Goal: Task Accomplishment & Management: Use online tool/utility

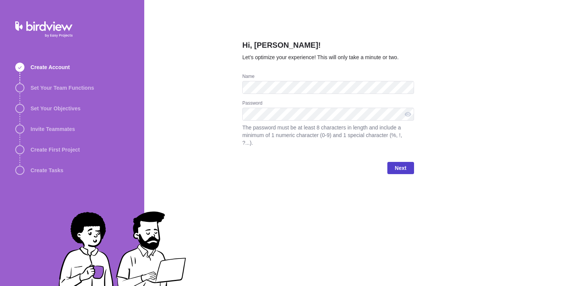
click at [406, 166] on span "Next" at bounding box center [400, 167] width 11 height 9
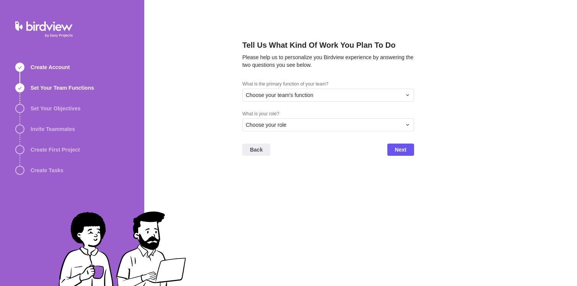
click at [371, 85] on div "What is the primary function of your team?" at bounding box center [328, 85] width 172 height 8
click at [370, 91] on div "Choose your team's function" at bounding box center [324, 95] width 156 height 8
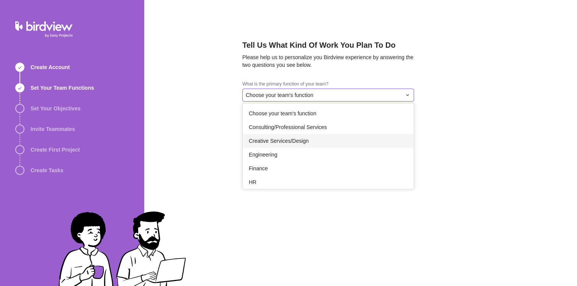
click at [365, 136] on div "Creative Services/Design" at bounding box center [328, 141] width 171 height 14
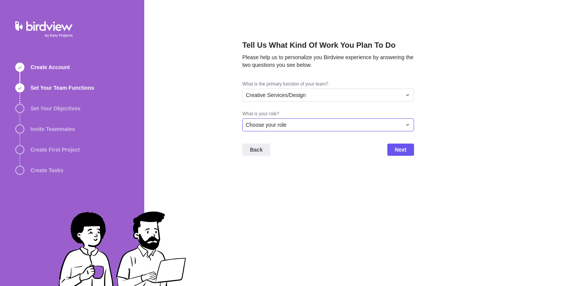
click at [362, 124] on div "Choose your role" at bounding box center [324, 125] width 156 height 8
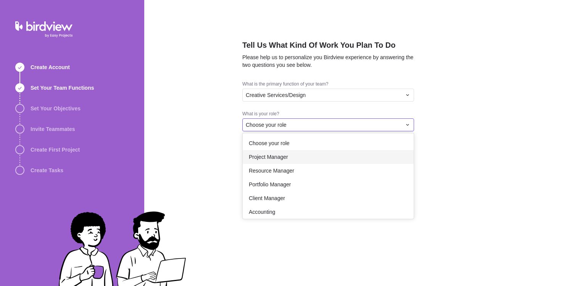
click at [352, 153] on div "Project Manager" at bounding box center [328, 157] width 171 height 14
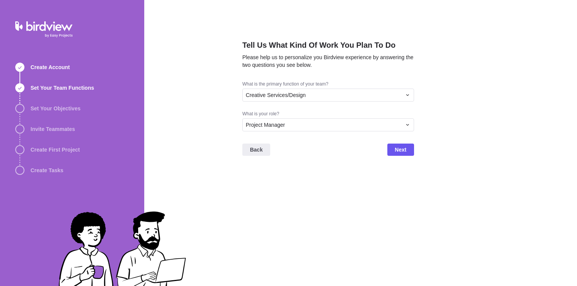
click at [381, 152] on div "Back Next" at bounding box center [328, 152] width 172 height 31
click at [391, 152] on span "Next" at bounding box center [400, 150] width 27 height 12
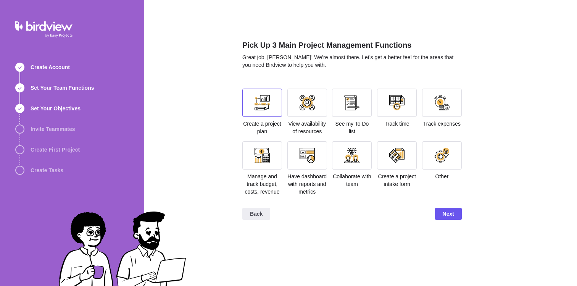
click at [264, 107] on div at bounding box center [262, 102] width 15 height 15
click at [270, 155] on div at bounding box center [262, 155] width 40 height 28
click at [390, 164] on div at bounding box center [397, 155] width 40 height 28
click at [443, 218] on span "Next" at bounding box center [448, 213] width 11 height 9
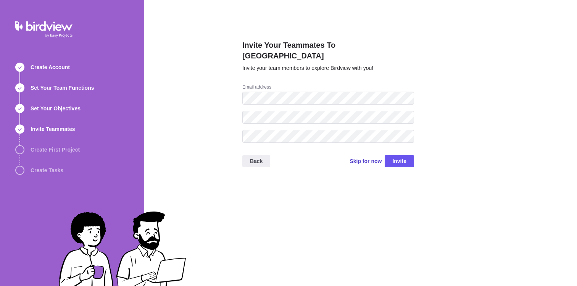
click at [368, 157] on span "Skip for now" at bounding box center [366, 161] width 32 height 8
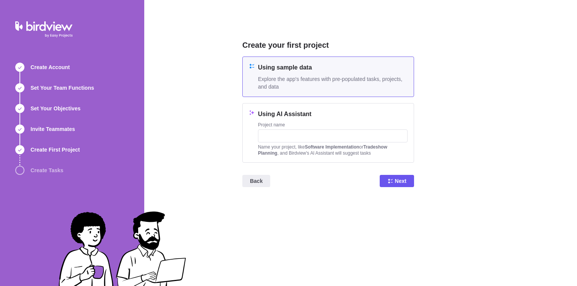
click at [338, 79] on span "Explore the app's features with pre-populated tasks, projects, and data" at bounding box center [333, 82] width 150 height 15
click at [394, 182] on span "Next" at bounding box center [397, 181] width 34 height 12
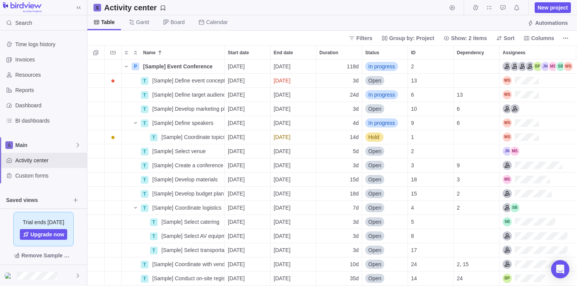
scroll to position [6, 6]
click at [124, 65] on icon "Name" at bounding box center [126, 66] width 6 height 6
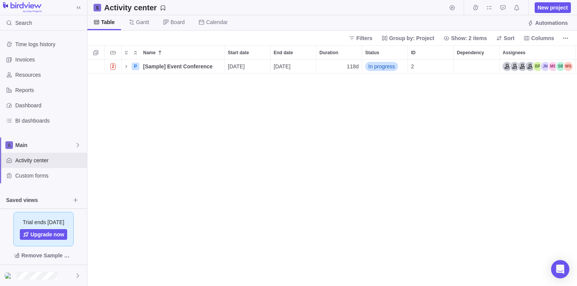
click at [162, 86] on div "2 P [Sample] Event Conference Details [DATE] [DATE] 118d In progress 2" at bounding box center [332, 173] width 490 height 226
click at [55, 63] on span "Invoices" at bounding box center [49, 60] width 69 height 8
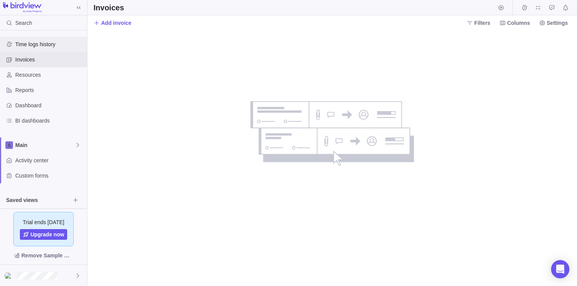
click at [48, 48] on span "Time logs history" at bounding box center [49, 44] width 69 height 8
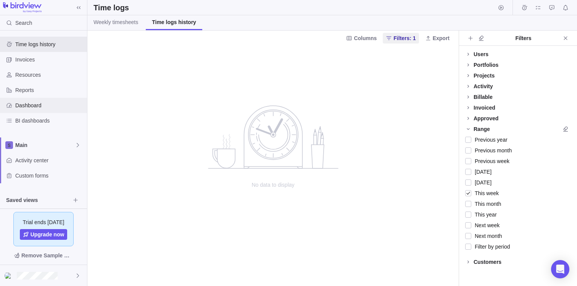
click at [58, 102] on span "Dashboard" at bounding box center [49, 106] width 69 height 8
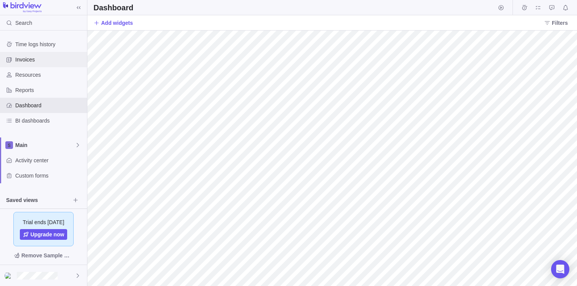
click at [58, 59] on span "Invoices" at bounding box center [49, 60] width 69 height 8
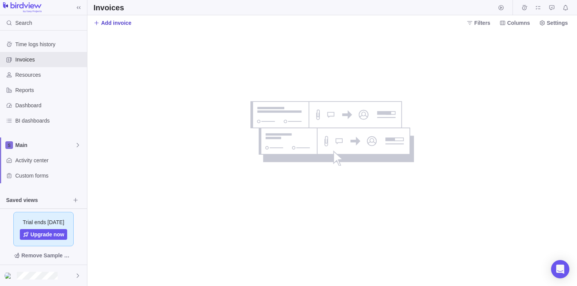
click at [107, 22] on span "Add invoice" at bounding box center [116, 23] width 30 height 8
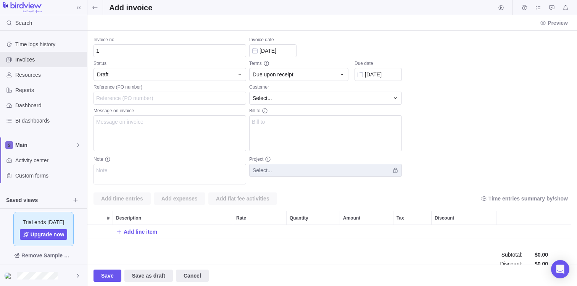
scroll to position [14, 478]
click at [260, 95] on span "Select..." at bounding box center [262, 98] width 19 height 8
click at [79, 144] on body "Search Time logs history Invoices Resources Reports Dashboard BI dashboards Mai…" at bounding box center [288, 143] width 577 height 286
click at [79, 144] on icon at bounding box center [78, 145] width 6 height 6
click at [78, 146] on icon at bounding box center [78, 145] width 2 height 4
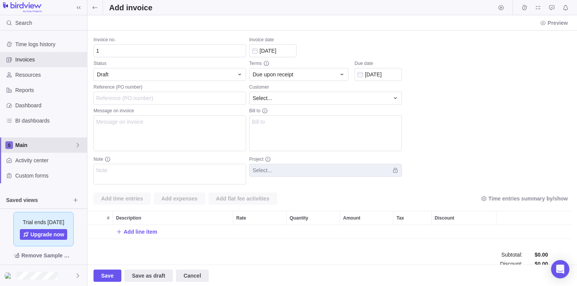
click at [78, 145] on icon at bounding box center [78, 145] width 2 height 4
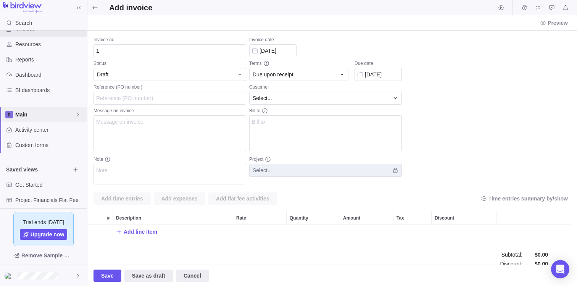
scroll to position [66, 0]
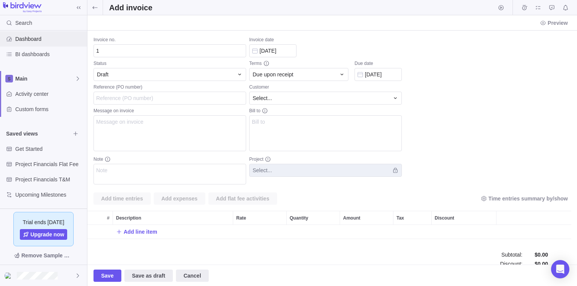
click at [45, 37] on span "Dashboard" at bounding box center [49, 39] width 69 height 8
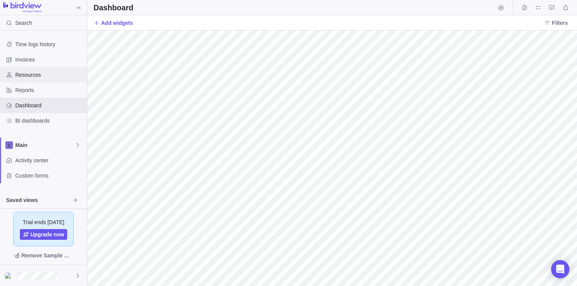
click at [61, 77] on span "Resources" at bounding box center [49, 75] width 69 height 8
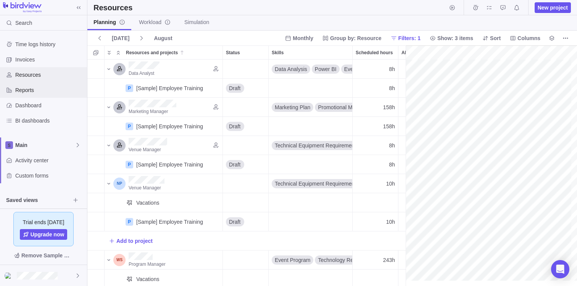
scroll to position [0, 116]
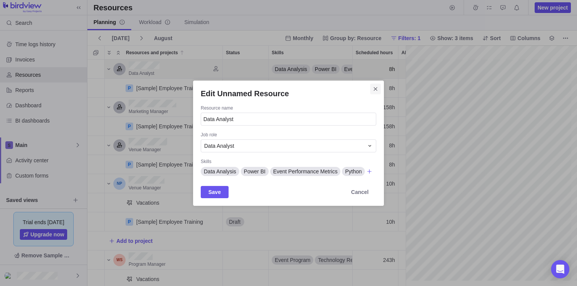
click at [379, 86] on span "Close" at bounding box center [375, 89] width 11 height 11
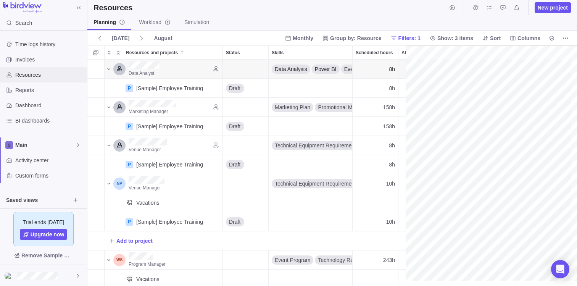
click at [36, 76] on span "Resources" at bounding box center [49, 75] width 69 height 8
click at [40, 46] on span "Time logs history" at bounding box center [49, 44] width 69 height 8
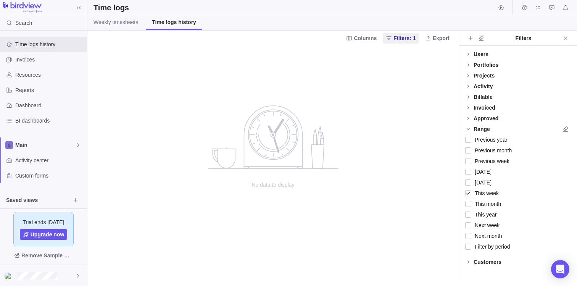
click at [100, 32] on div "Columns Filters: 1 Export" at bounding box center [272, 38] width 371 height 15
click at [105, 27] on link "Weekly timesheets" at bounding box center [115, 22] width 57 height 15
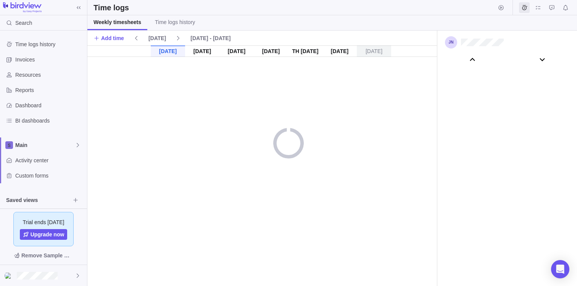
scroll to position [42479, 0]
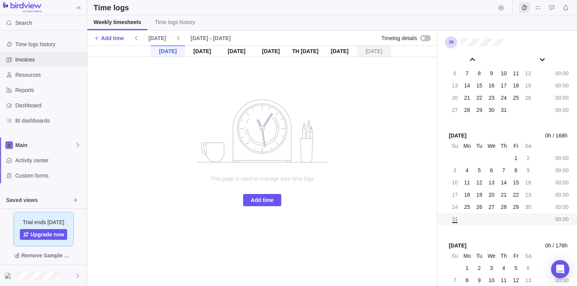
click at [23, 64] on div "Invoices" at bounding box center [43, 59] width 87 height 15
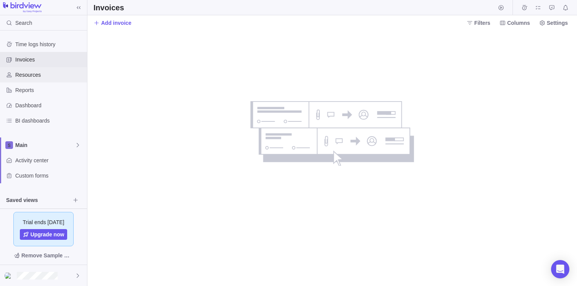
click at [32, 80] on div "Resources" at bounding box center [43, 74] width 87 height 15
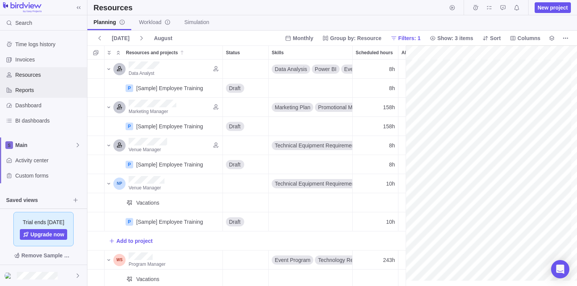
scroll to position [0, 116]
click at [144, 27] on link "Workload" at bounding box center [155, 22] width 44 height 15
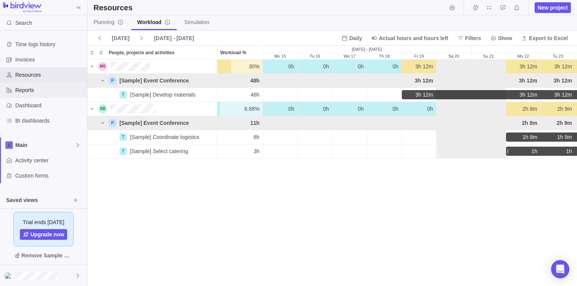
scroll to position [220, 484]
click at [58, 92] on span "Reports" at bounding box center [49, 90] width 69 height 8
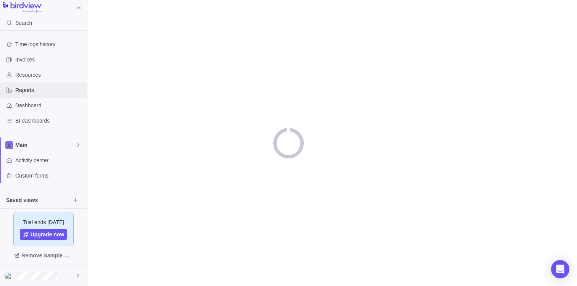
click at [58, 92] on span "Reports" at bounding box center [49, 90] width 69 height 8
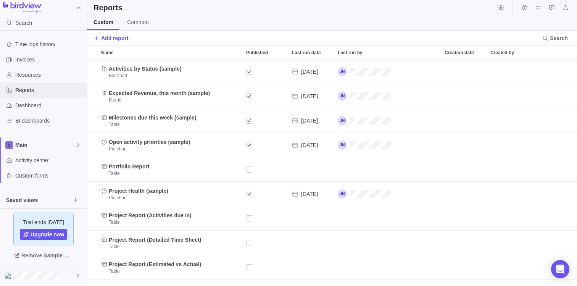
scroll to position [221, 484]
click at [62, 76] on span "Resources" at bounding box center [49, 75] width 69 height 8
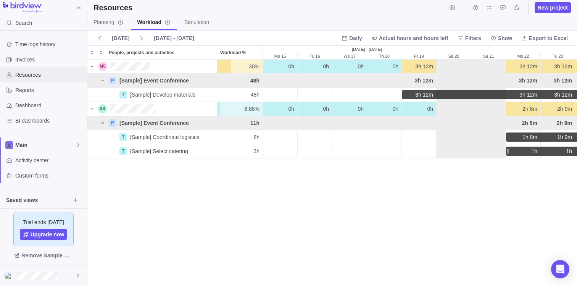
scroll to position [220, 484]
click at [535, 13] on div "New project" at bounding box center [509, 7] width 124 height 15
click at [540, 8] on span "New project" at bounding box center [553, 8] width 30 height 8
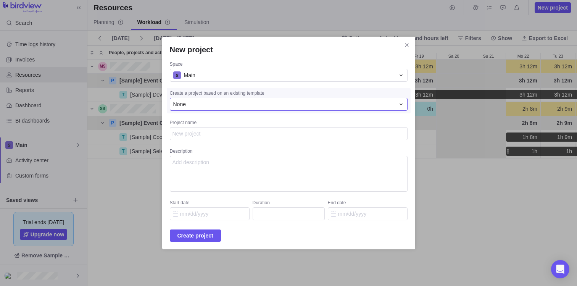
click at [295, 102] on div "None" at bounding box center [284, 104] width 222 height 8
click at [297, 103] on div "None" at bounding box center [284, 104] width 222 height 8
click at [330, 79] on div "Main" at bounding box center [289, 75] width 238 height 13
click at [295, 209] on div "New project Space Main Main Create a project based on an existing template None…" at bounding box center [288, 143] width 577 height 286
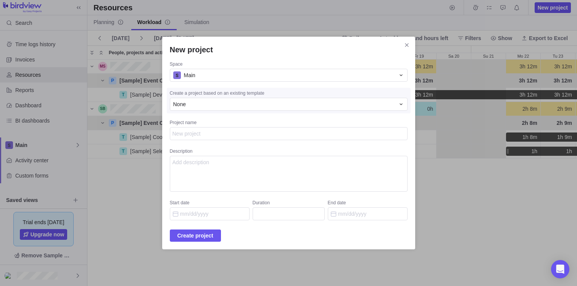
click at [404, 47] on icon "Close" at bounding box center [407, 45] width 6 height 6
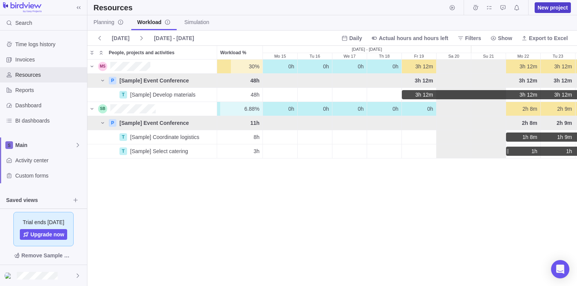
click at [556, 10] on span "New project" at bounding box center [553, 8] width 30 height 8
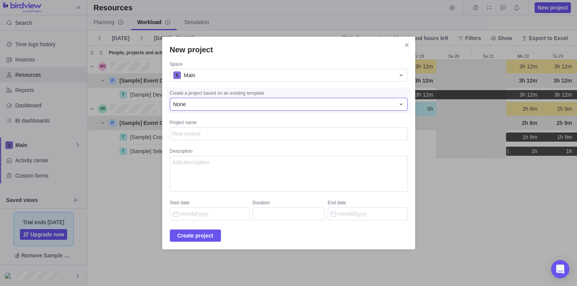
click at [308, 106] on div "None" at bounding box center [284, 104] width 222 height 8
click at [274, 137] on div "None" at bounding box center [276, 136] width 213 height 14
click at [270, 135] on textarea "Project name" at bounding box center [289, 133] width 238 height 13
type textarea "x"
type textarea "T"
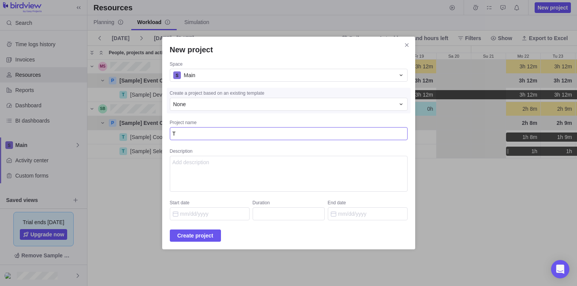
type textarea "x"
type textarea "Te"
type textarea "x"
type textarea "Tes"
type textarea "x"
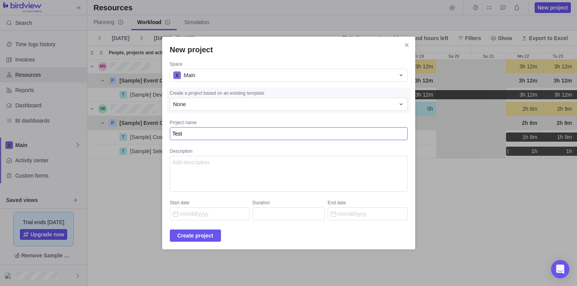
type textarea "Test"
click at [263, 160] on textarea "Description" at bounding box center [289, 174] width 238 height 36
click at [213, 232] on span "Create project" at bounding box center [196, 235] width 36 height 9
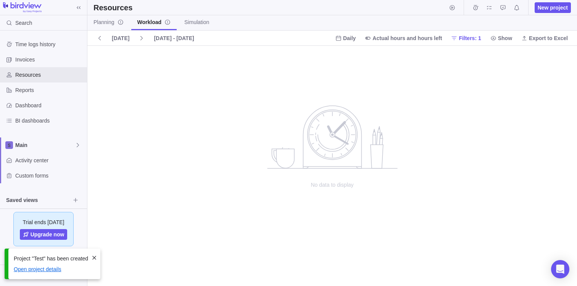
click at [58, 268] on link "Open project details" at bounding box center [38, 269] width 48 height 6
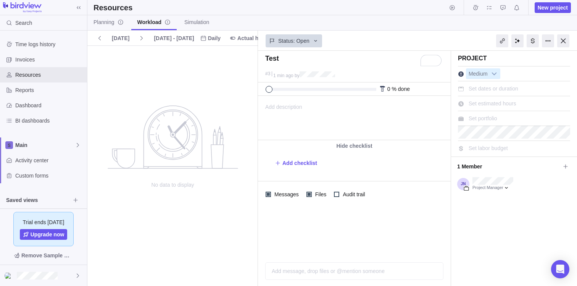
click at [437, 110] on div "Add description ... read all" at bounding box center [353, 118] width 191 height 44
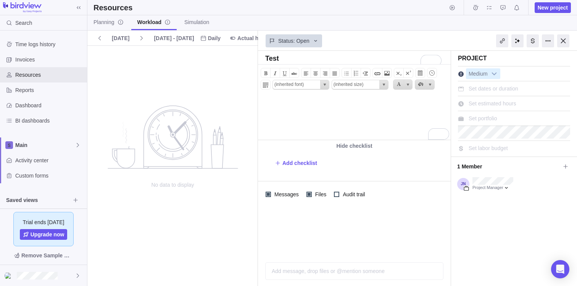
click at [483, 61] on div "Project" at bounding box center [514, 57] width 112 height 13
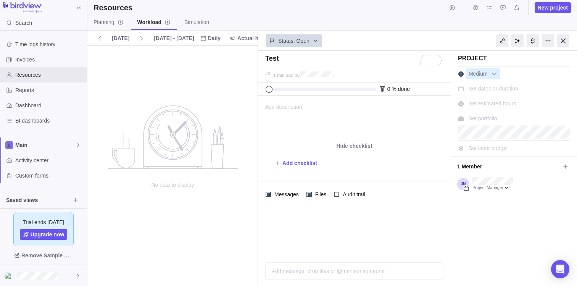
click at [504, 89] on span "Set dates or duration" at bounding box center [494, 89] width 50 height 6
click at [543, 88] on div "Test #3 1 min ago by Project was completed on its planned end date [DATE] due […" at bounding box center [417, 168] width 319 height 235
click at [76, 89] on span "Reports" at bounding box center [49, 90] width 69 height 8
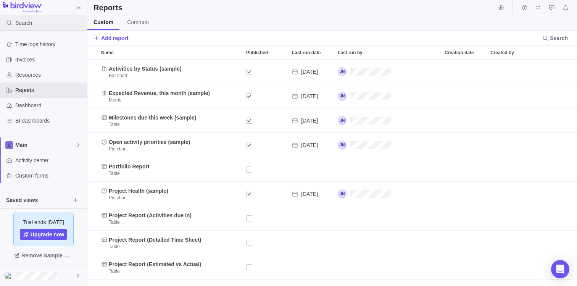
click at [34, 25] on div "Search" at bounding box center [17, 22] width 35 height 15
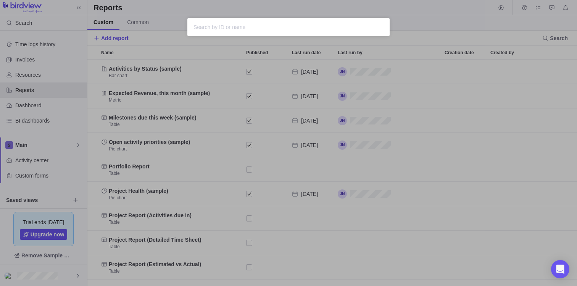
click at [126, 43] on div "Sorry, nothing was found" at bounding box center [288, 143] width 577 height 286
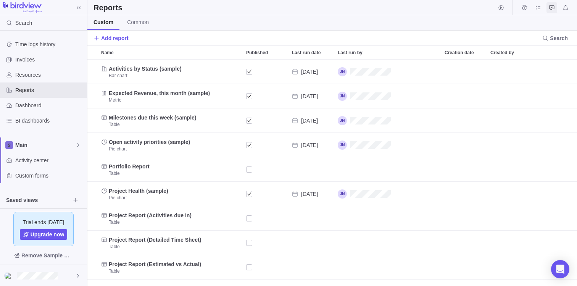
click at [549, 3] on span "Approval requests" at bounding box center [552, 7] width 11 height 11
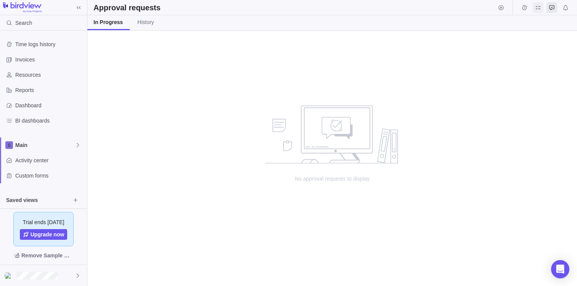
scroll to position [250, 484]
click at [541, 9] on span "My assignments" at bounding box center [538, 7] width 11 height 11
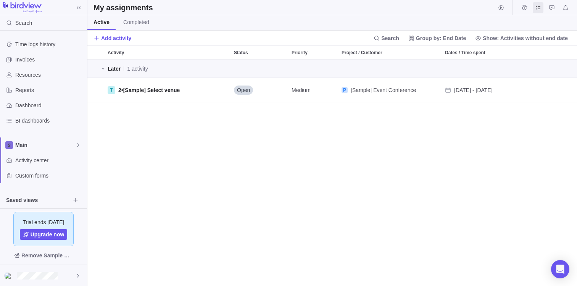
scroll to position [221, 484]
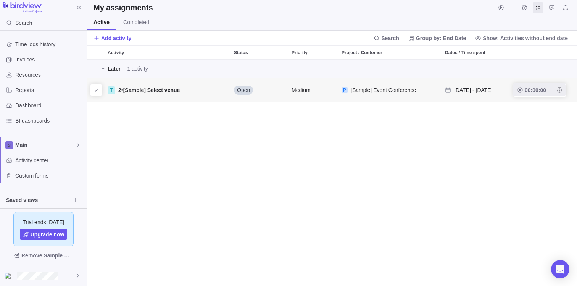
click at [176, 90] on span "[Sample] Select venue" at bounding box center [151, 90] width 57 height 6
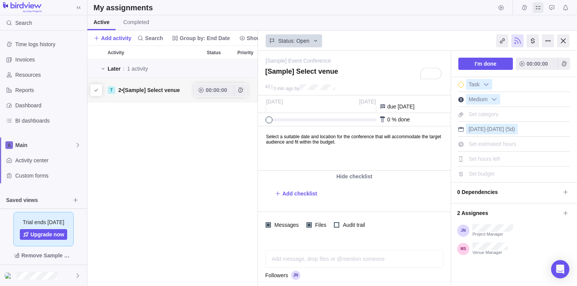
click at [197, 97] on div "00:00:00" at bounding box center [220, 90] width 53 height 14
click at [203, 89] on icon "grid" at bounding box center [201, 90] width 6 height 6
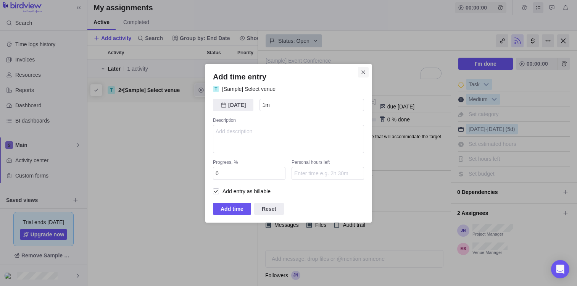
click at [363, 77] on span "Close" at bounding box center [363, 72] width 11 height 11
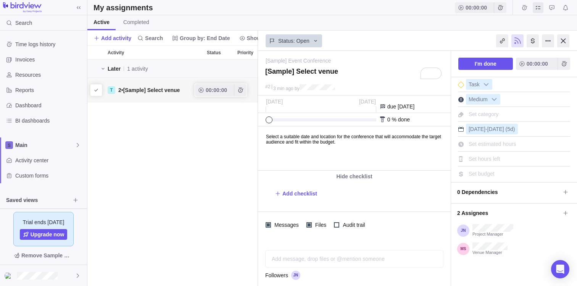
scroll to position [9, 0]
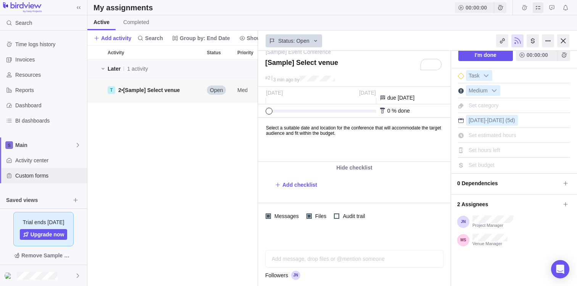
click at [65, 172] on span "Custom forms" at bounding box center [49, 176] width 69 height 8
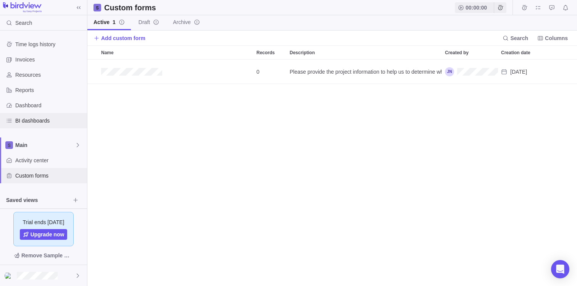
scroll to position [66, 0]
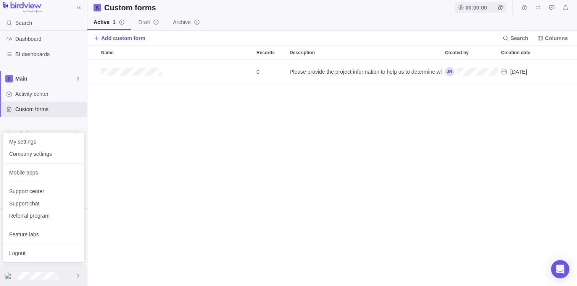
click at [72, 270] on div at bounding box center [43, 275] width 87 height 21
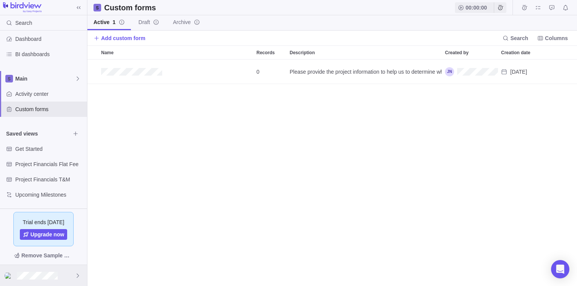
click at [73, 270] on div at bounding box center [43, 275] width 87 height 21
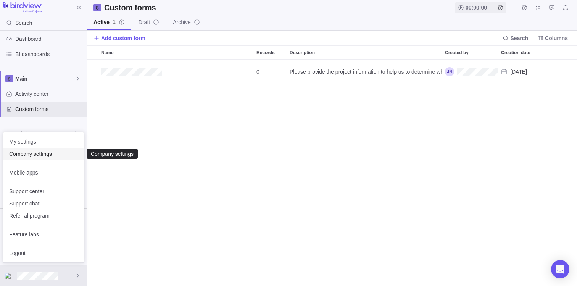
click at [72, 157] on span "Company settings" at bounding box center [43, 154] width 69 height 8
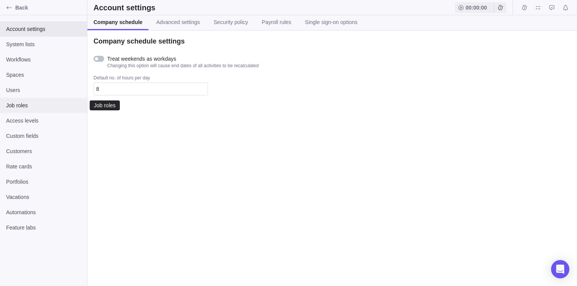
click at [58, 104] on span "Job roles" at bounding box center [43, 106] width 75 height 8
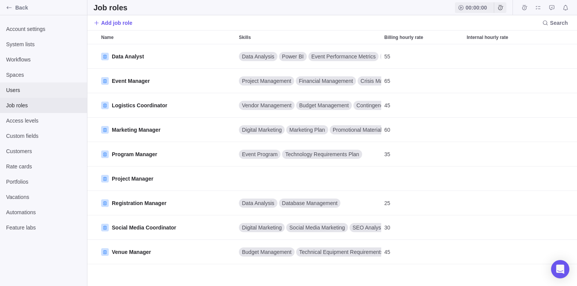
click at [59, 96] on div "Users" at bounding box center [43, 89] width 87 height 15
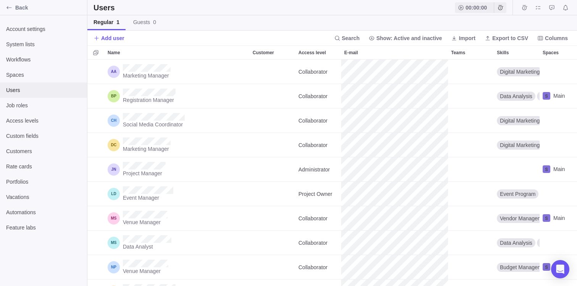
scroll to position [221, 484]
click at [9, 12] on div "Back" at bounding box center [9, 8] width 12 height 12
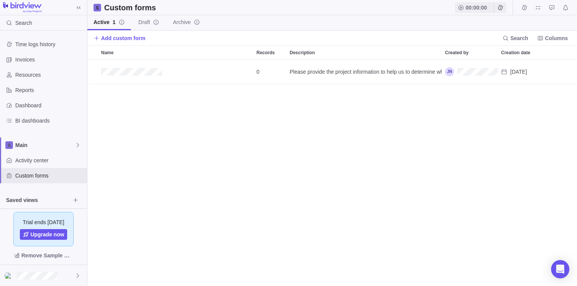
scroll to position [221, 484]
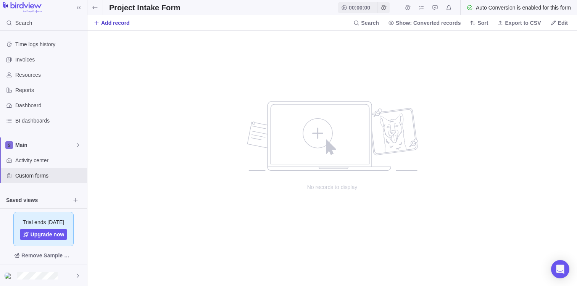
click at [118, 24] on span "Add record" at bounding box center [115, 23] width 29 height 8
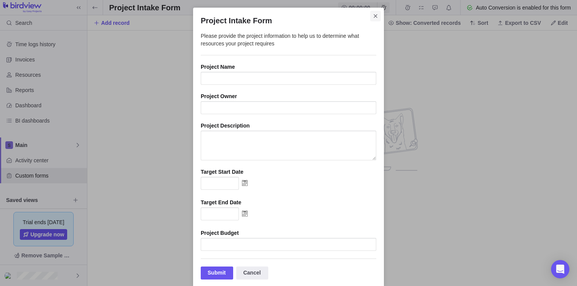
click at [376, 15] on span "Close" at bounding box center [375, 16] width 11 height 11
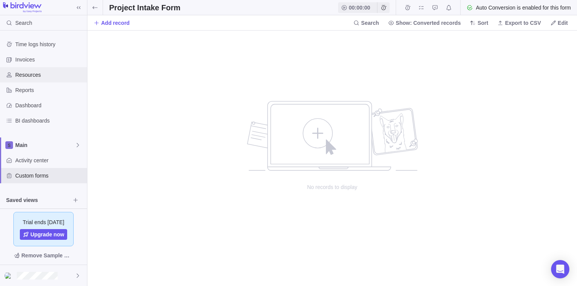
click at [60, 76] on span "Resources" at bounding box center [49, 75] width 69 height 8
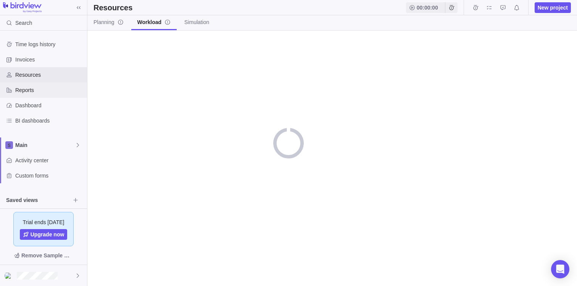
click at [57, 89] on span "Reports" at bounding box center [49, 90] width 69 height 8
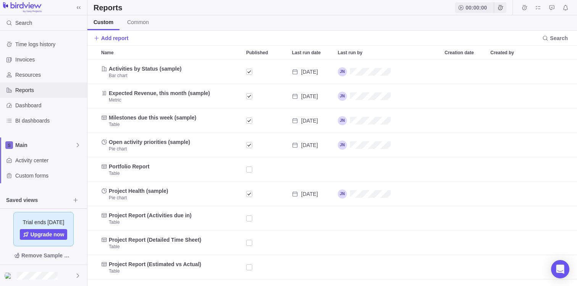
scroll to position [221, 484]
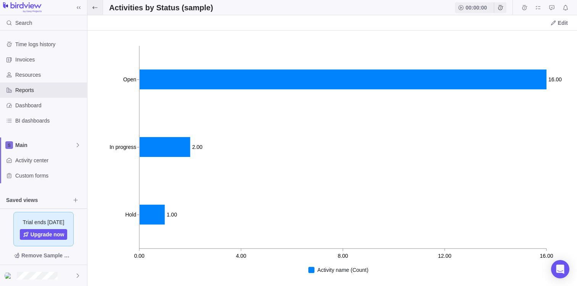
click at [101, 10] on span at bounding box center [94, 7] width 15 height 15
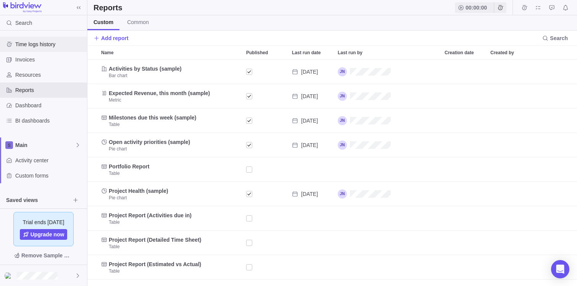
scroll to position [221, 484]
click at [37, 57] on span "Invoices" at bounding box center [49, 60] width 69 height 8
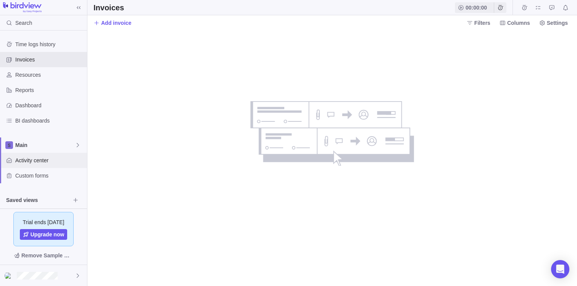
click at [56, 154] on div "Activity center" at bounding box center [43, 160] width 87 height 15
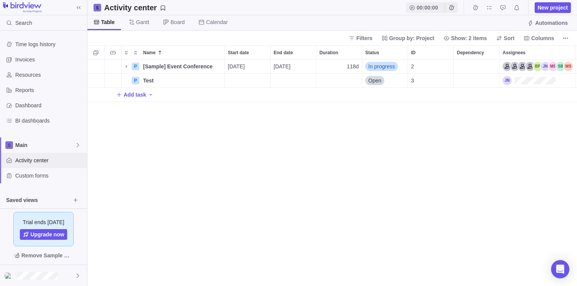
scroll to position [221, 484]
click at [148, 69] on span "[Sample] Event Conference" at bounding box center [177, 67] width 69 height 8
click at [200, 86] on div "Name Start date End date Duration Status ID Dependency Assignees 2 P [Sample] E…" at bounding box center [332, 165] width 490 height 241
click at [148, 82] on span "Test" at bounding box center [148, 81] width 11 height 8
click at [137, 82] on div "Name Start date End date Duration Status ID Dependency Assignees 2 P [Sample] E…" at bounding box center [332, 165] width 490 height 241
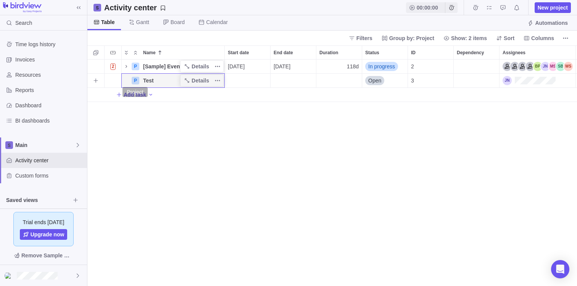
click at [135, 81] on div "P" at bounding box center [136, 81] width 8 height 8
click at [197, 81] on span "Details" at bounding box center [201, 81] width 18 height 8
